Goal: Transaction & Acquisition: Purchase product/service

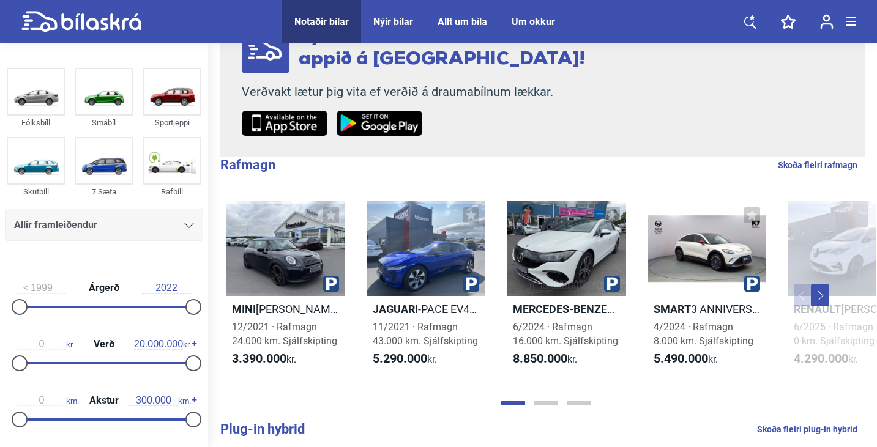
scroll to position [155, 0]
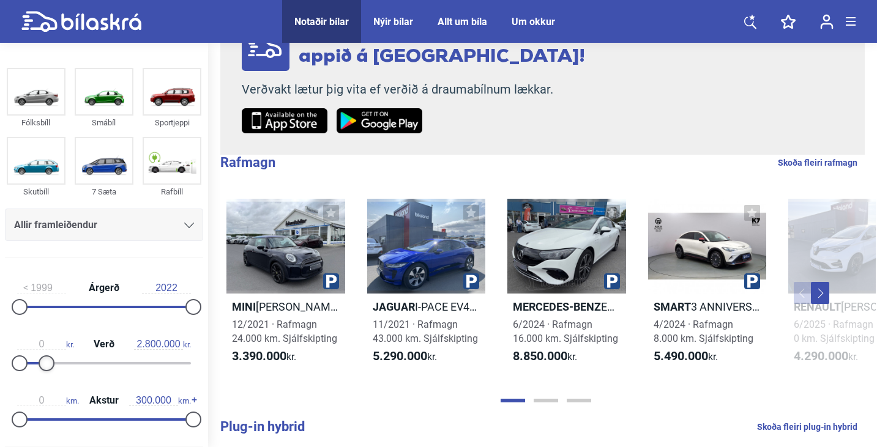
type input "2.700.000"
drag, startPoint x: 187, startPoint y: 362, endPoint x: 40, endPoint y: 342, distance: 147.8
click at [40, 342] on div "0 kr. Verð 2.700.000 kr." at bounding box center [104, 352] width 198 height 56
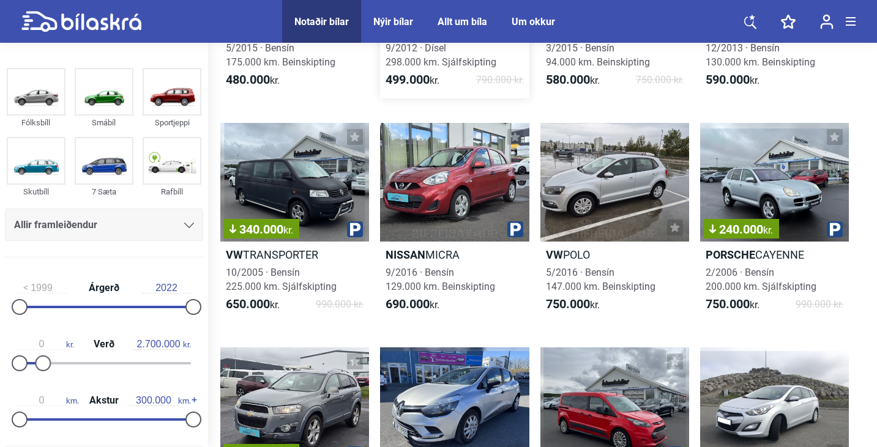
scroll to position [222, 0]
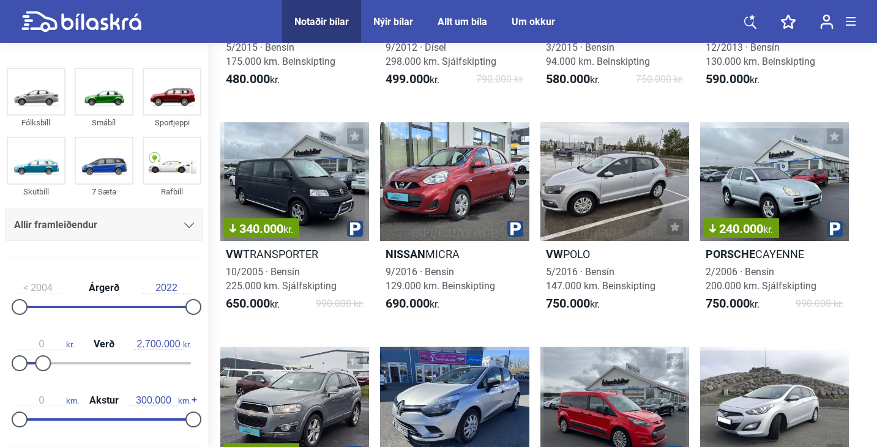
click at [53, 306] on div at bounding box center [104, 307] width 174 height 2
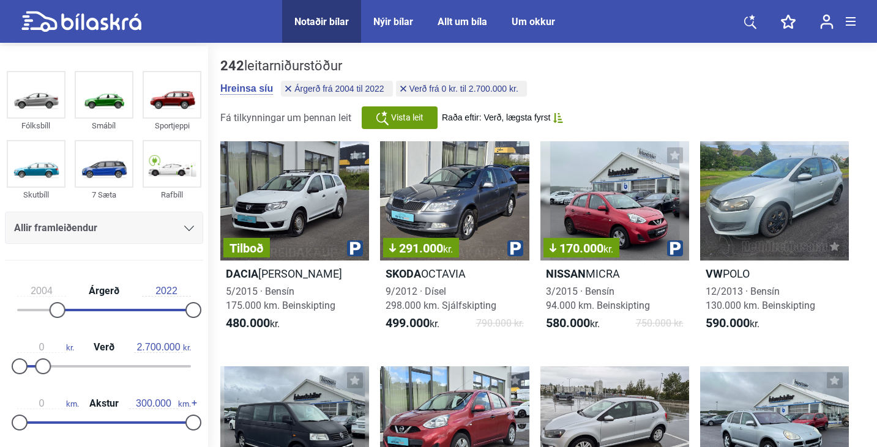
click at [81, 312] on div "2004 Árgerð 2022" at bounding box center [104, 299] width 198 height 56
drag, startPoint x: 59, startPoint y: 312, endPoint x: 88, endPoint y: 313, distance: 29.4
click at [88, 313] on div at bounding box center [88, 310] width 16 height 16
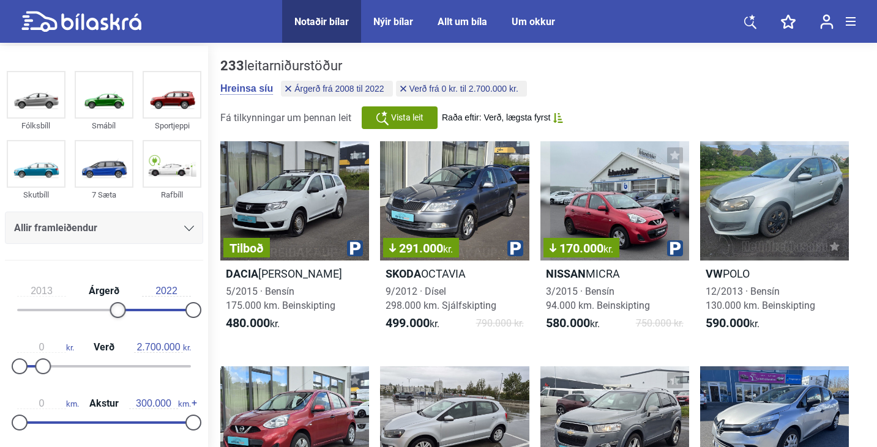
drag, startPoint x: 88, startPoint y: 313, endPoint x: 122, endPoint y: 312, distance: 33.7
click at [122, 312] on div at bounding box center [118, 310] width 16 height 16
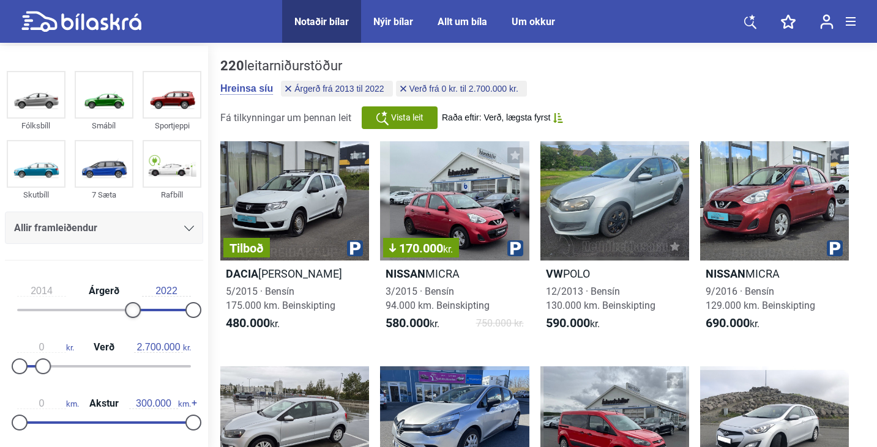
type input "2015"
drag, startPoint x: 125, startPoint y: 310, endPoint x: 138, endPoint y: 308, distance: 13.6
click at [138, 308] on div at bounding box center [141, 310] width 16 height 16
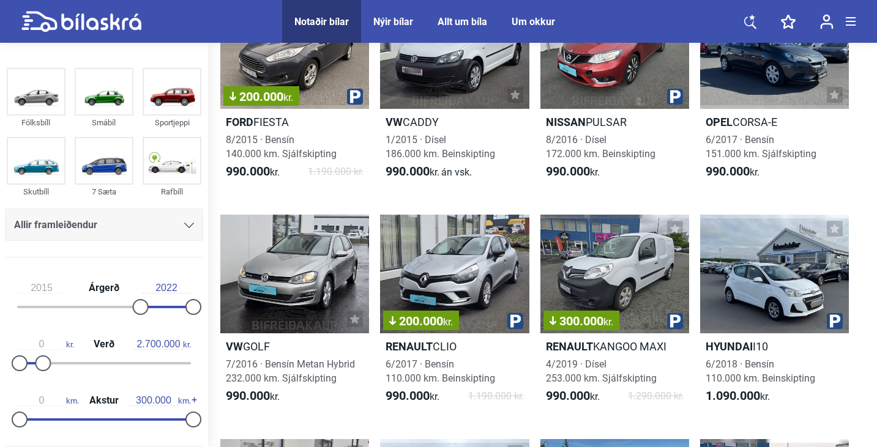
scroll to position [602, 0]
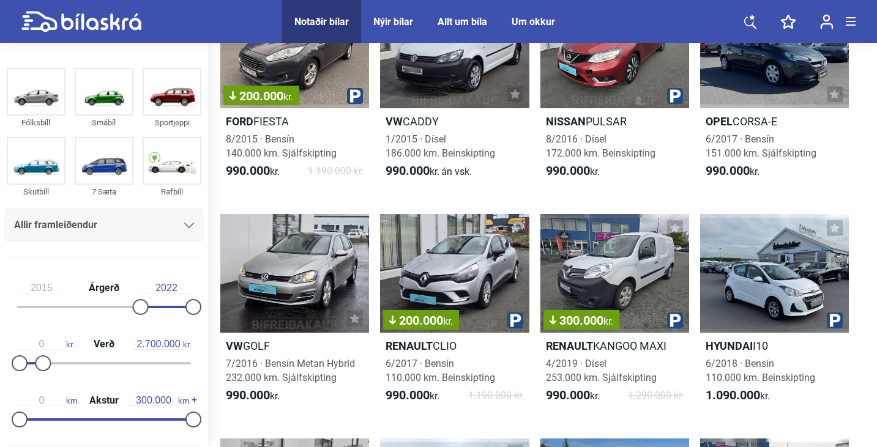
drag, startPoint x: 301, startPoint y: 309, endPoint x: 490, endPoint y: 206, distance: 215.0
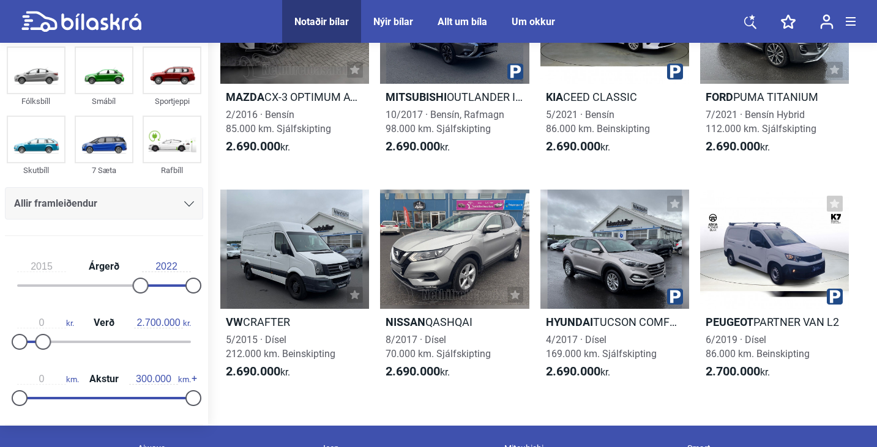
scroll to position [10391, 0]
